Goal: Task Accomplishment & Management: Manage account settings

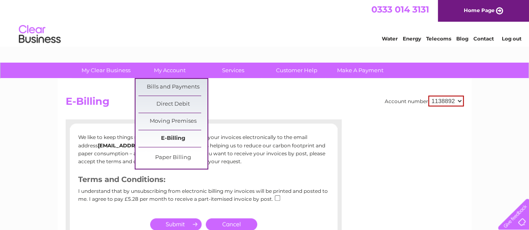
click at [168, 136] on link "E-Billing" at bounding box center [172, 138] width 69 height 17
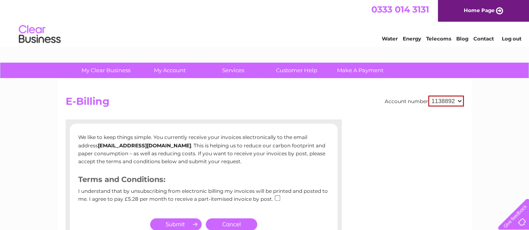
scroll to position [42, 0]
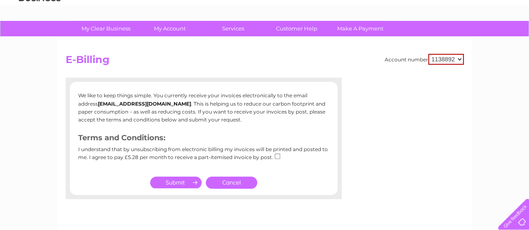
click at [250, 181] on link "Cancel" at bounding box center [231, 183] width 51 height 12
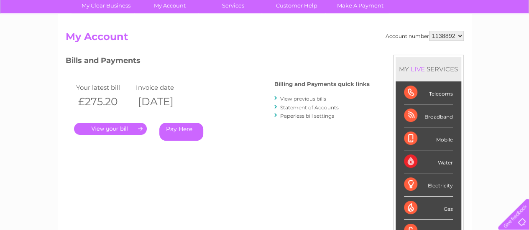
scroll to position [84, 0]
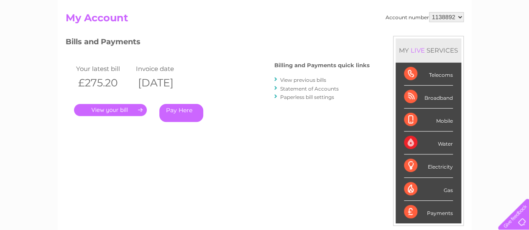
click at [127, 113] on link "." at bounding box center [110, 110] width 73 height 12
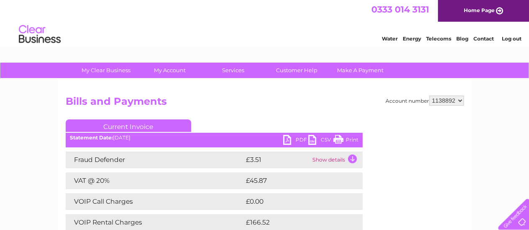
click at [294, 137] on link "PDF" at bounding box center [295, 141] width 25 height 12
